Goal: Register for event/course

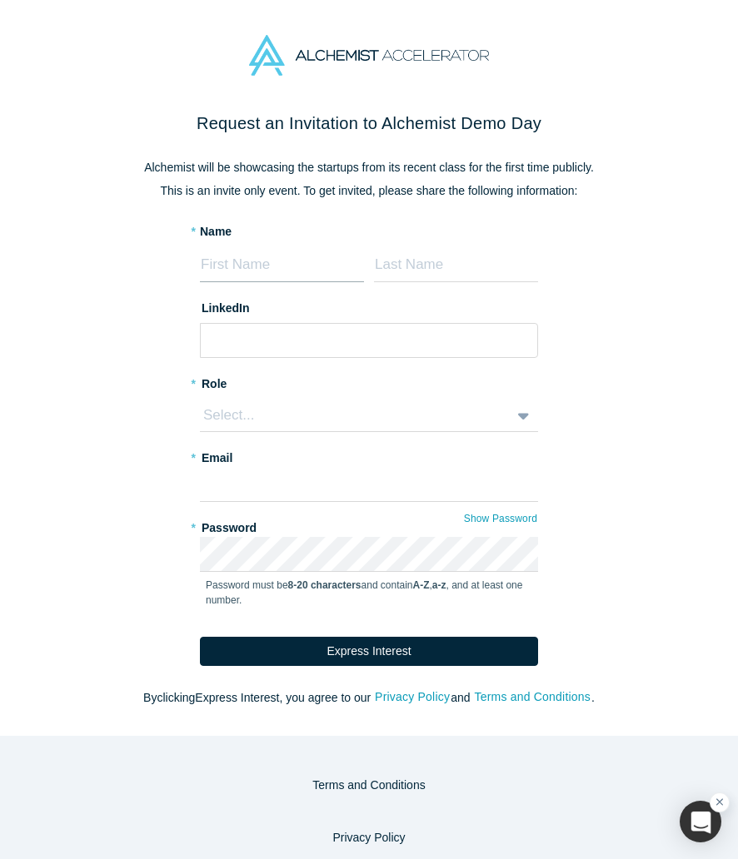
click at [284, 277] on input at bounding box center [282, 264] width 164 height 35
type input "Ziang"
type input "Pan"
type input "[EMAIL_ADDRESS][DOMAIN_NAME]"
click at [273, 327] on input at bounding box center [369, 340] width 338 height 35
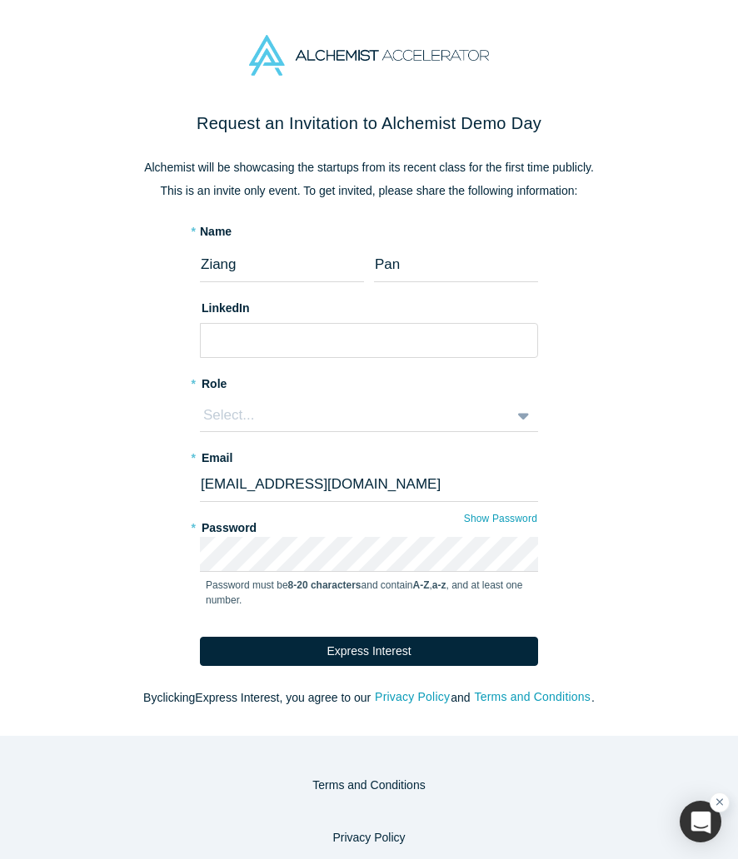
click at [244, 407] on div "Select..." at bounding box center [349, 416] width 297 height 22
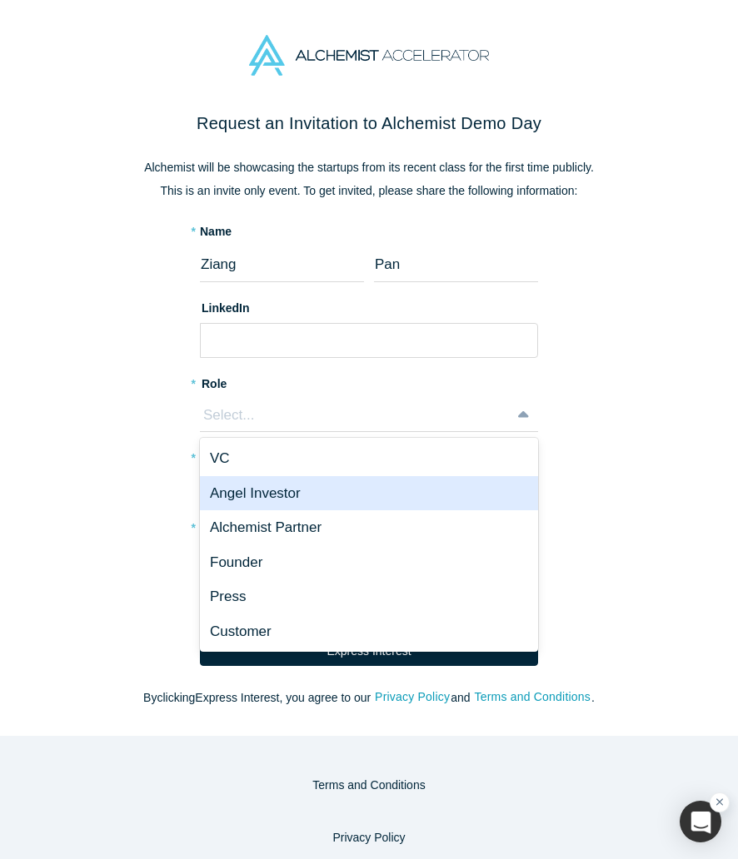
click at [251, 470] on div "VC" at bounding box center [369, 458] width 338 height 35
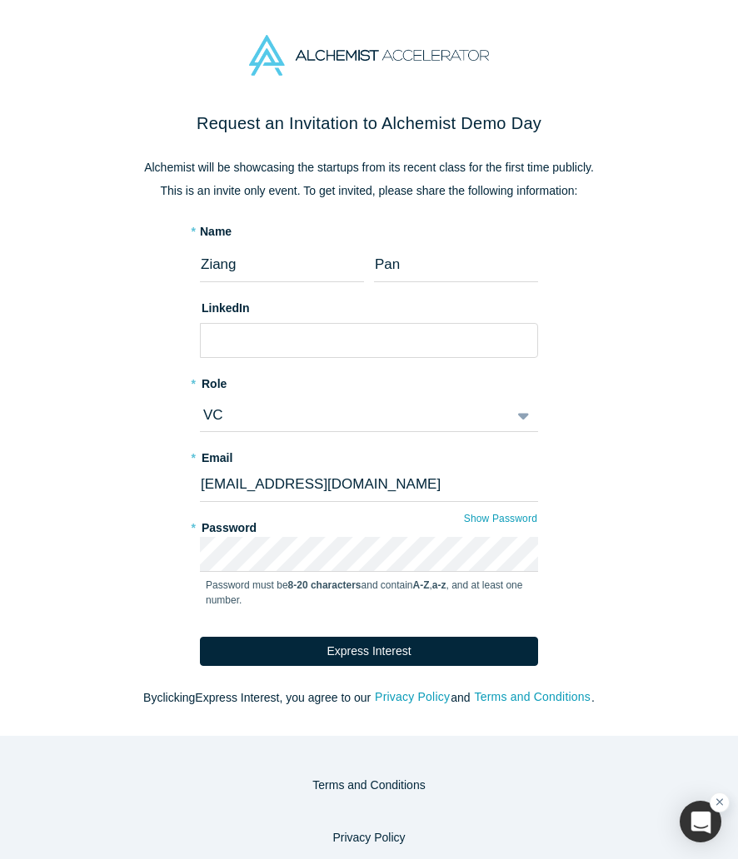
click at [246, 377] on label "* Role" at bounding box center [369, 381] width 338 height 23
click at [246, 332] on input at bounding box center [369, 340] width 338 height 35
paste input "[DOMAIN_NAME][URL]"
type input "[DOMAIN_NAME][URL]"
click at [152, 489] on div "Request an Invitation to Alchemist Demo Day Alchemist will be showcasing the st…" at bounding box center [368, 409] width 699 height 596
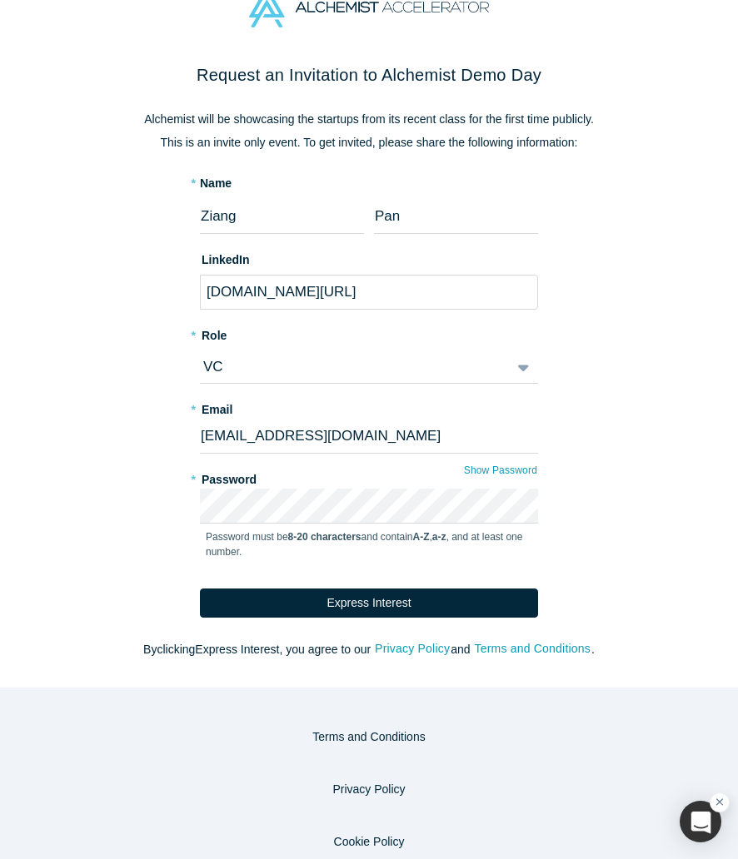
scroll to position [60, 0]
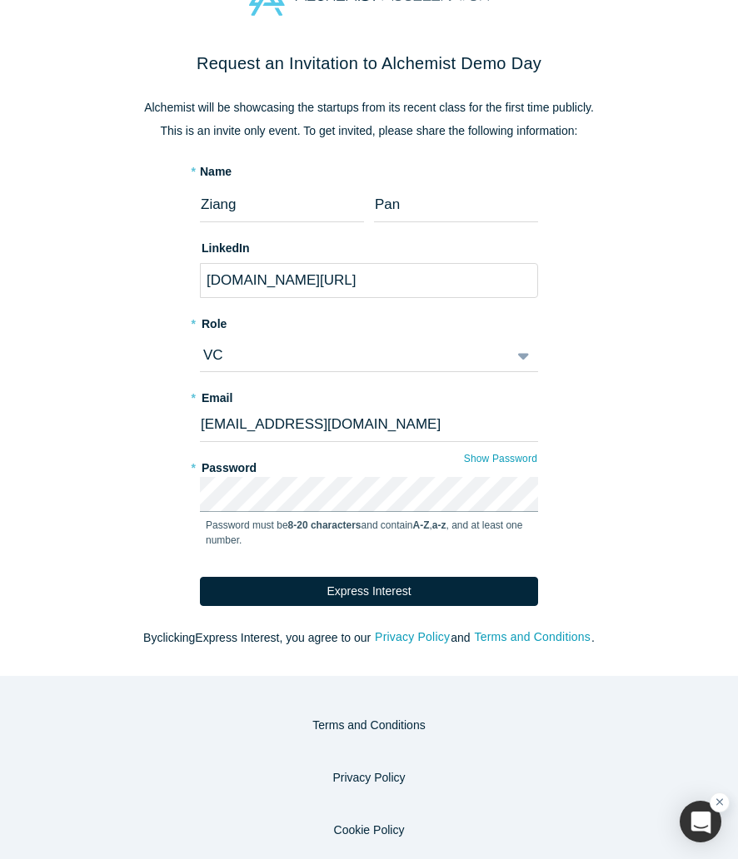
click at [200, 577] on button "Express Interest" at bounding box center [369, 591] width 338 height 29
click at [258, 575] on form "* Name Ziang Pan LinkedIn [DOMAIN_NAME][URL] * Role VC * Email [EMAIL_ADDRESS][…" at bounding box center [369, 384] width 338 height 443
